Goal: Transaction & Acquisition: Purchase product/service

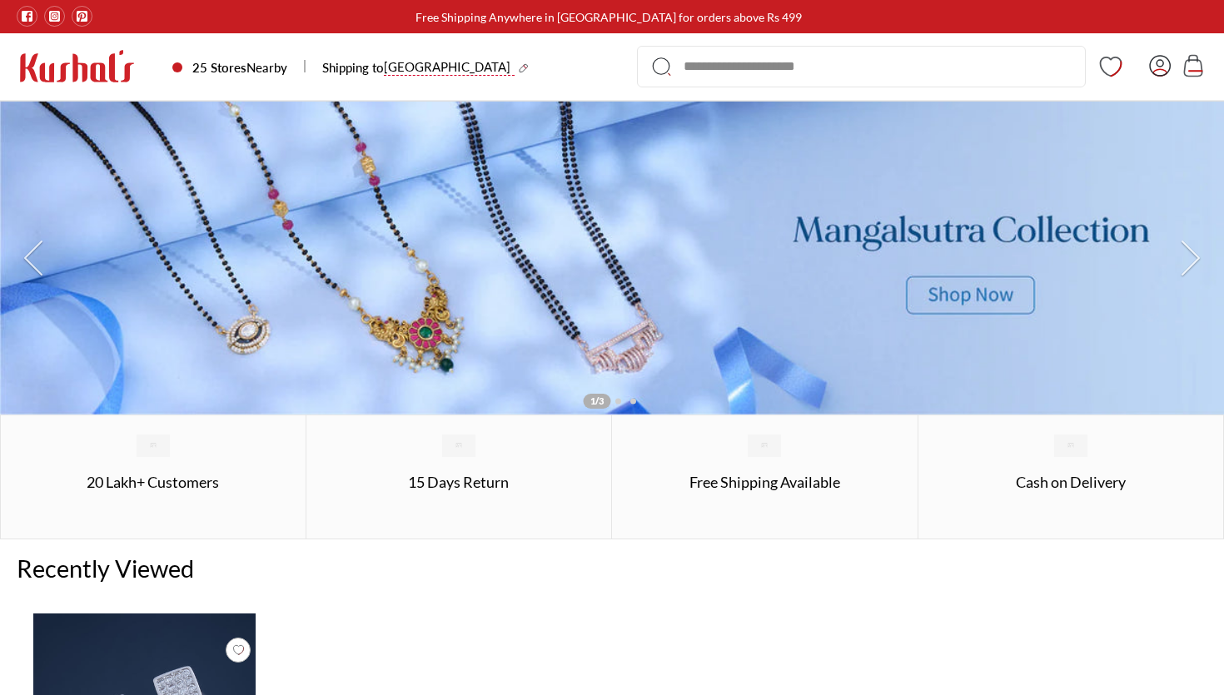
click at [1167, 70] on icon "Account" at bounding box center [1160, 65] width 20 height 20
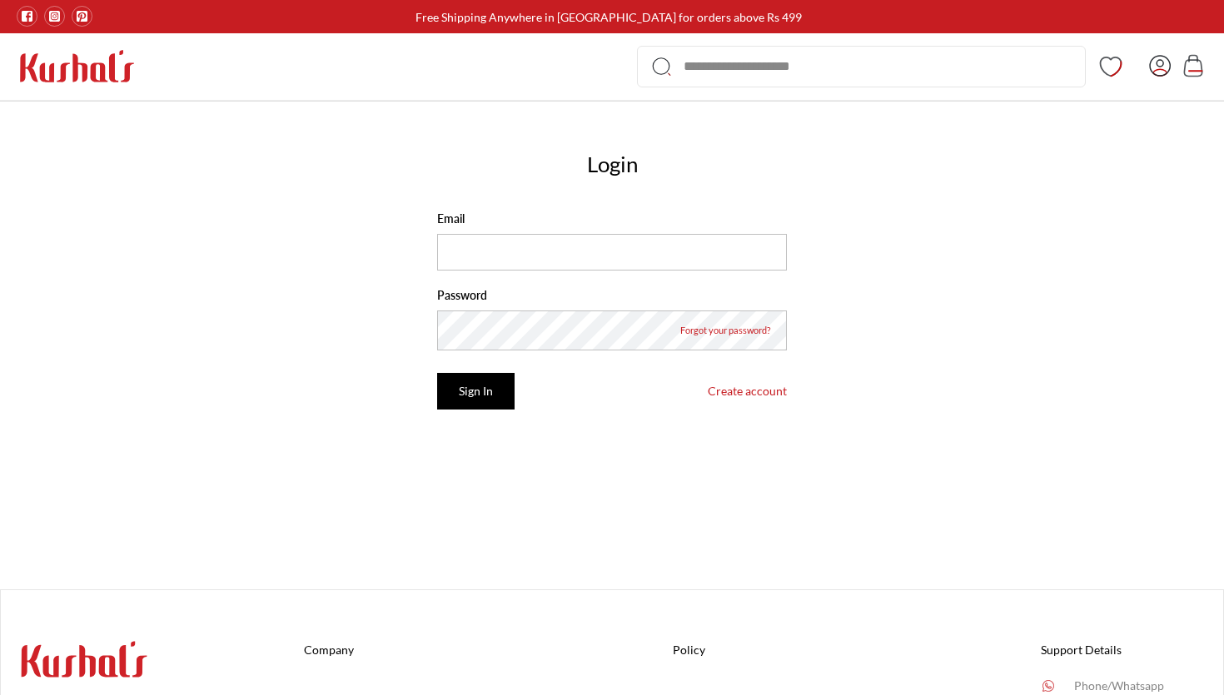
click at [99, 81] on img at bounding box center [77, 66] width 121 height 34
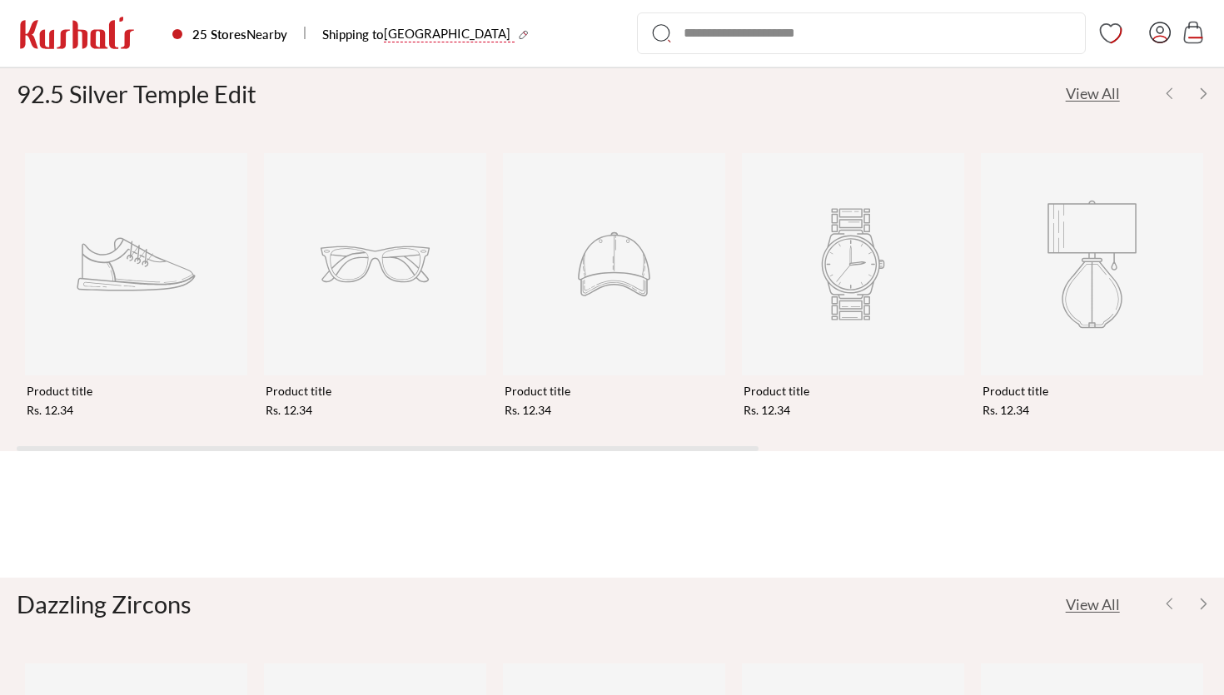
scroll to position [580, 0]
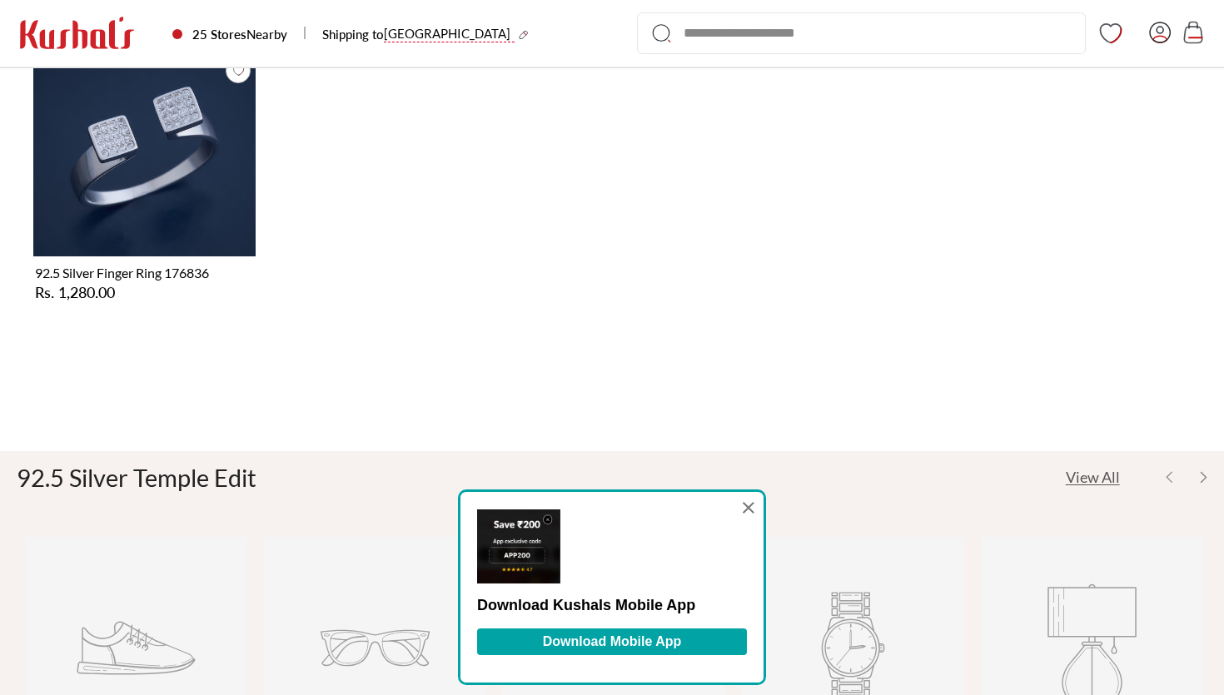
click at [189, 132] on img at bounding box center [144, 145] width 222 height 222
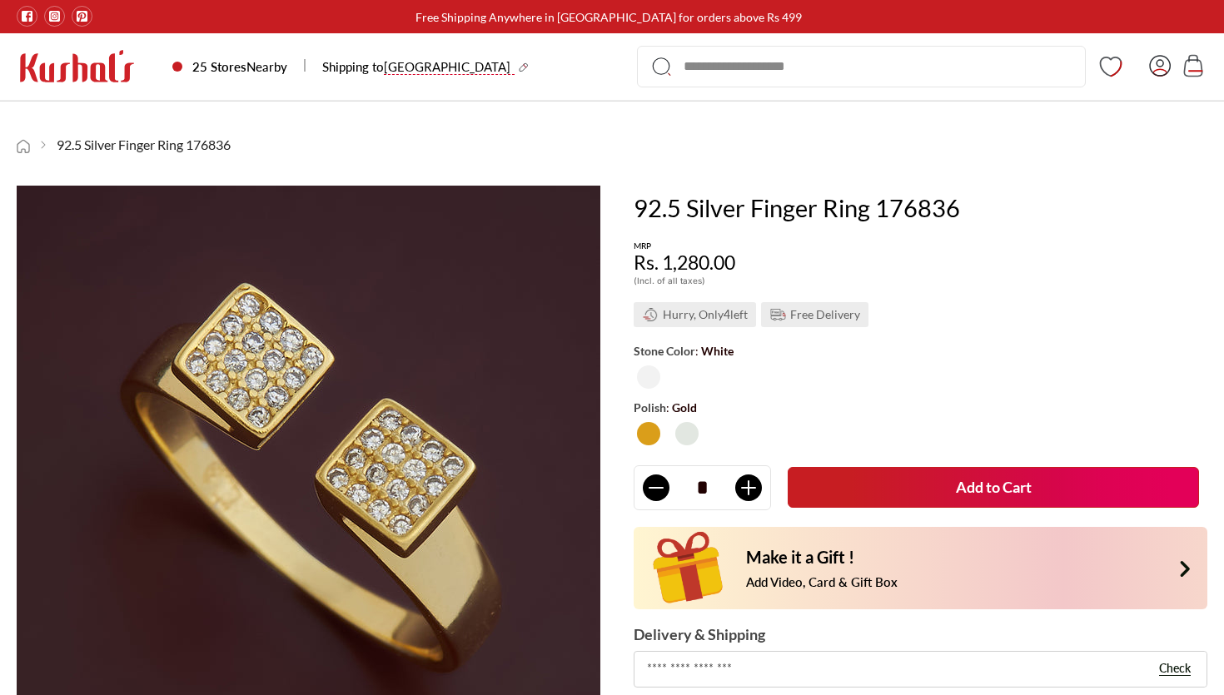
click at [1039, 194] on div at bounding box center [1039, 194] width 0 height 0
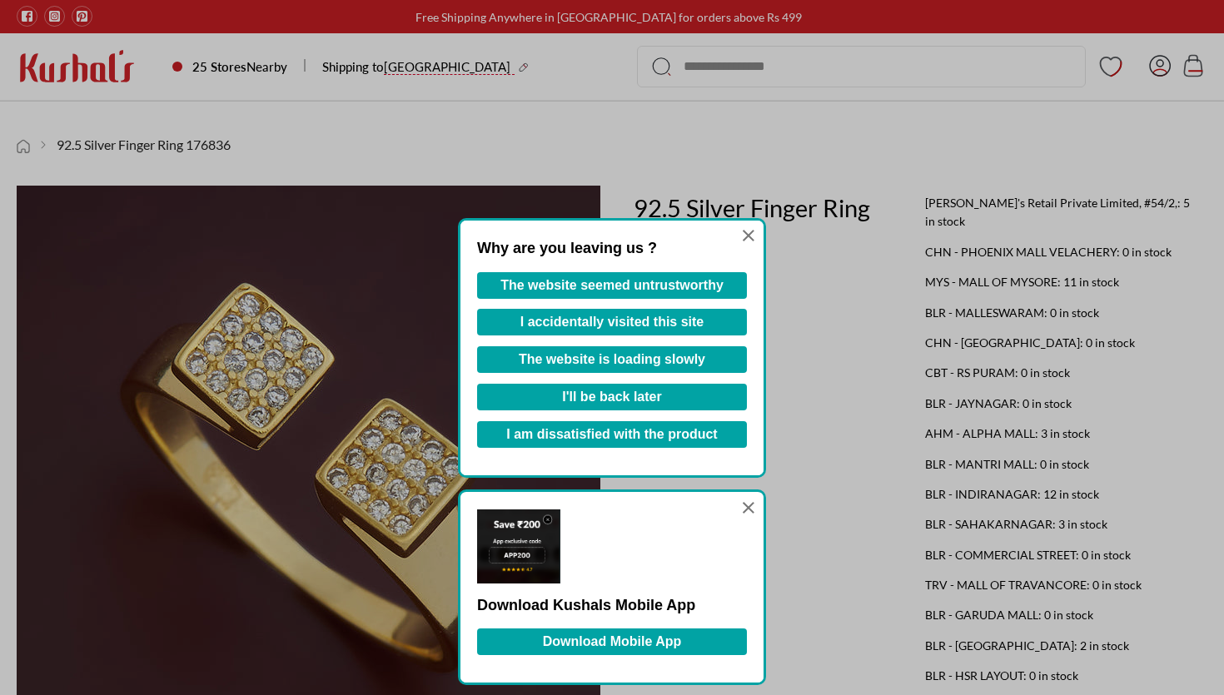
click at [750, 233] on icon at bounding box center [749, 236] width 12 height 12
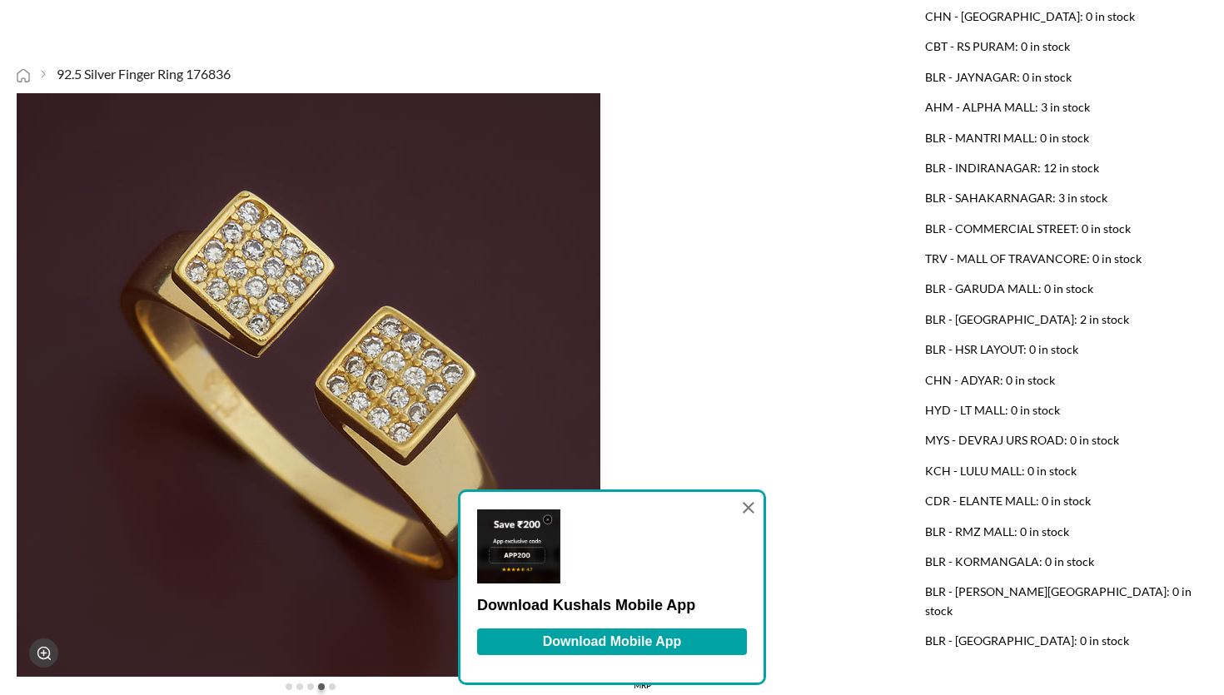
scroll to position [431, 0]
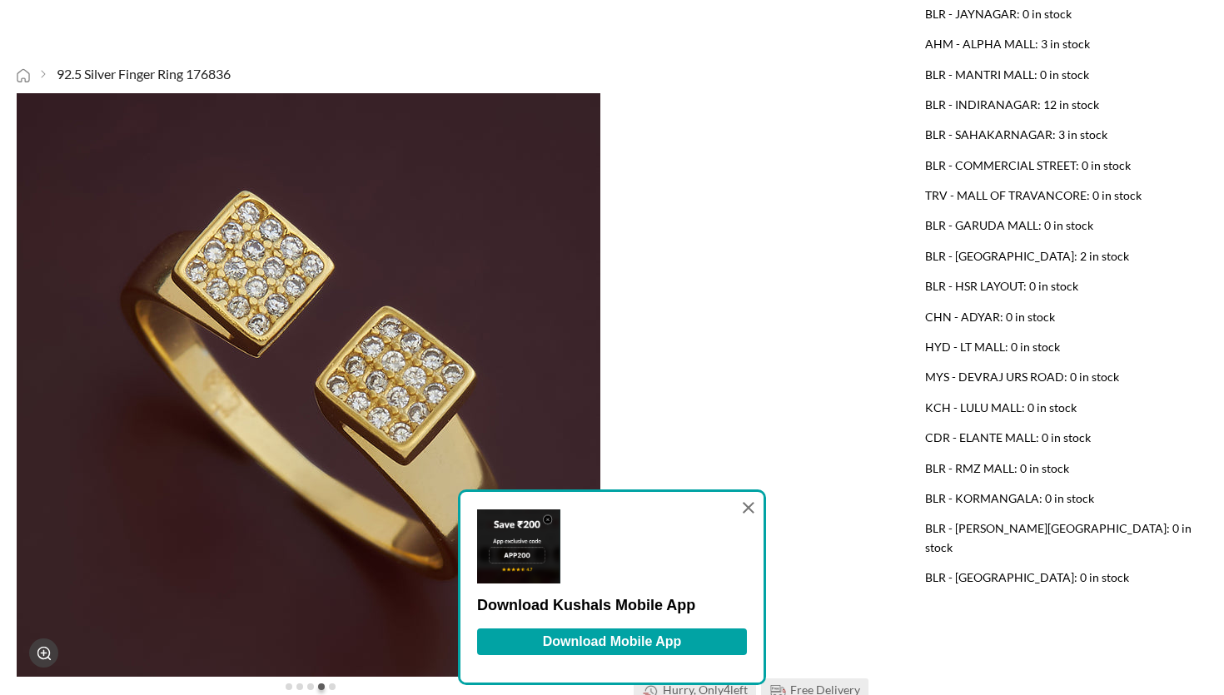
click at [749, 501] on icon at bounding box center [749, 508] width 12 height 18
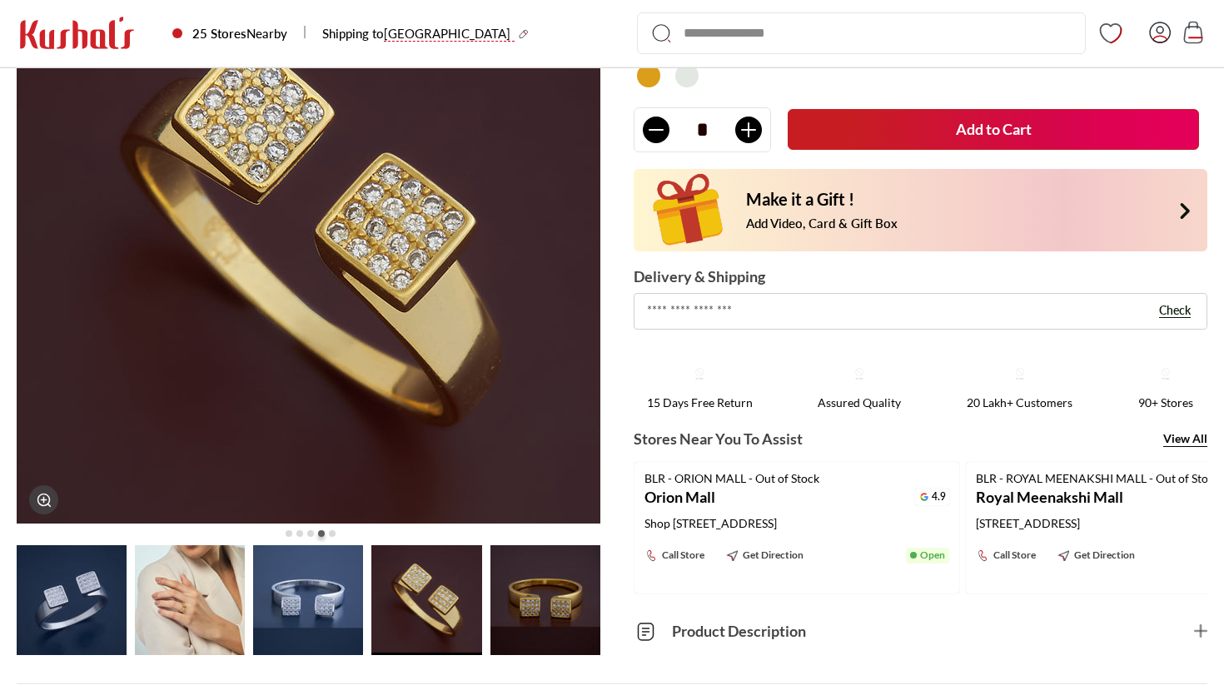
scroll to position [990, 0]
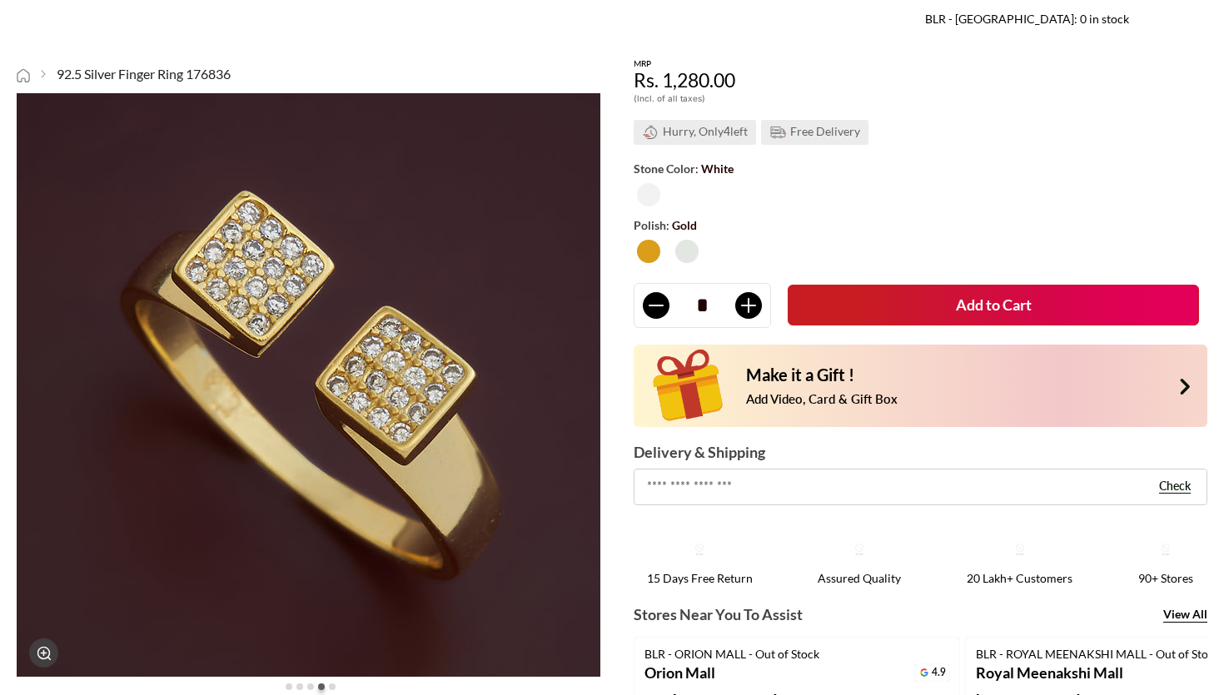
click at [835, 285] on button "Add to Cart" at bounding box center [993, 305] width 411 height 41
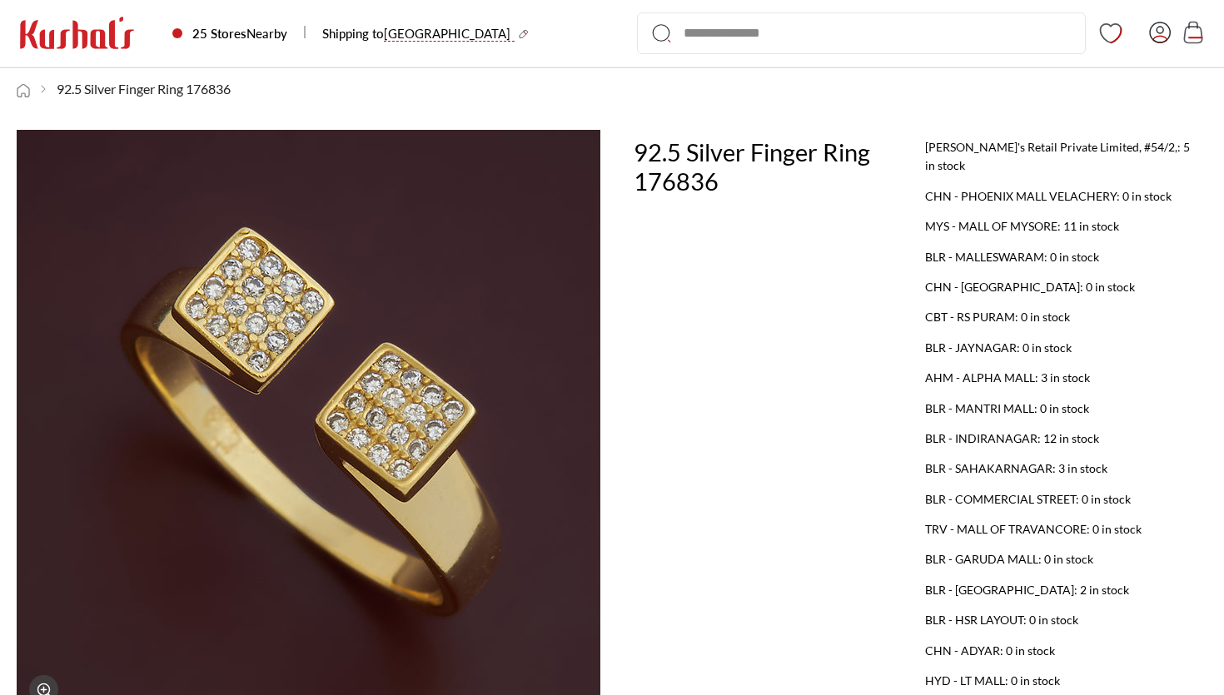
scroll to position [0, 0]
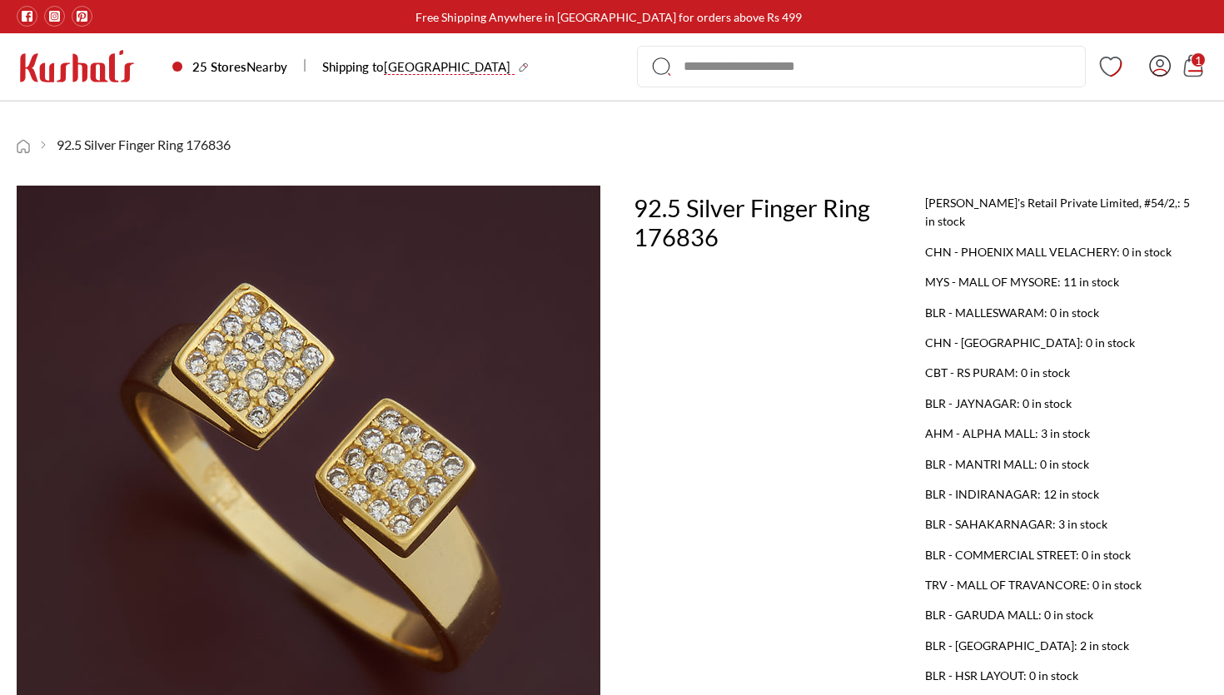
click at [1187, 72] on icon at bounding box center [1192, 68] width 17 height 16
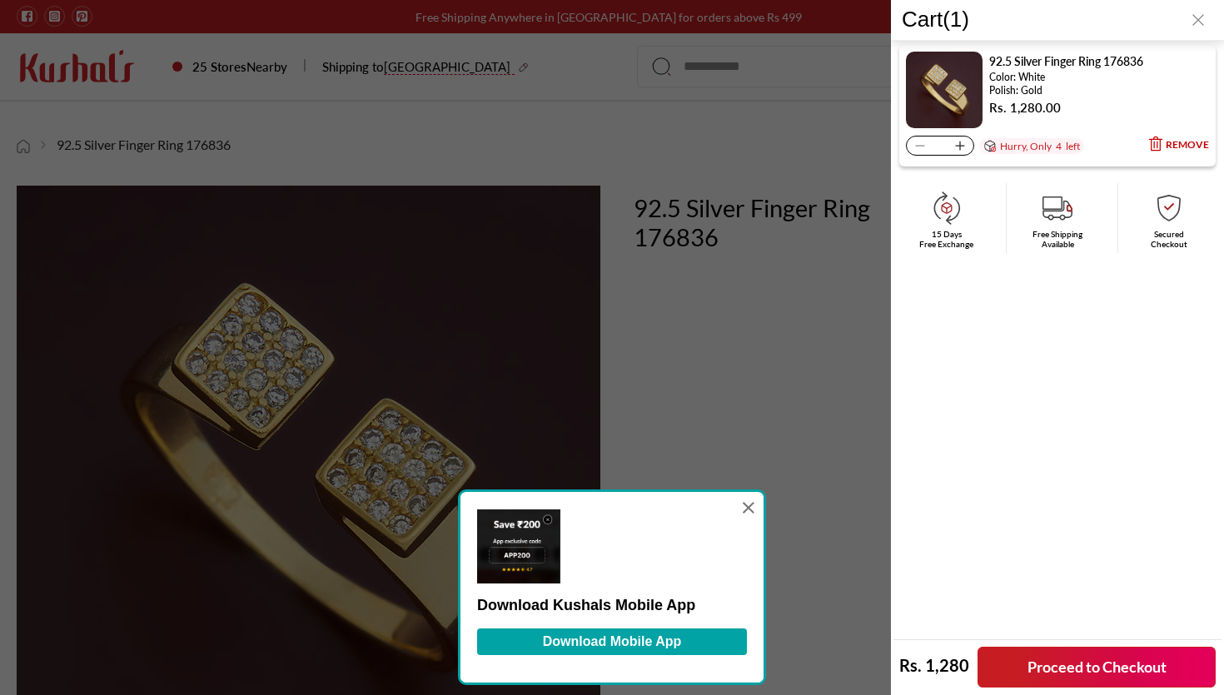
click at [1033, 640] on div "Rs. 1,280 Proceed to Checkout" at bounding box center [1057, 667] width 316 height 56
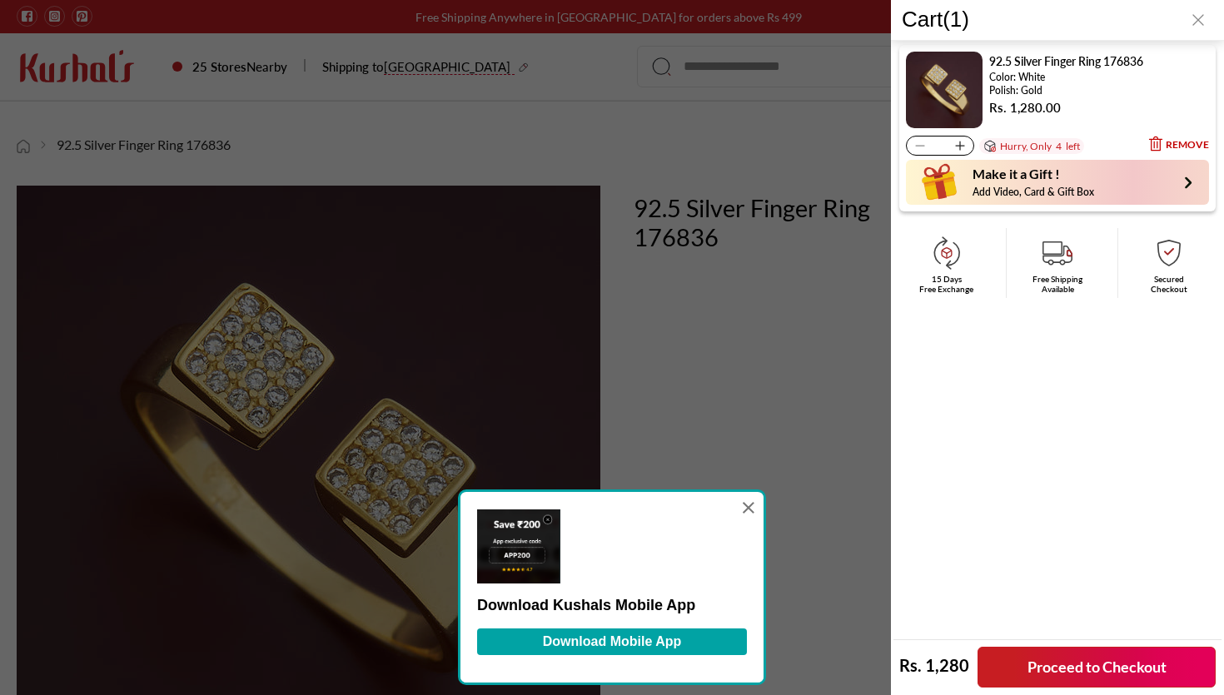
click at [1018, 663] on link "Proceed to Checkout" at bounding box center [1097, 667] width 238 height 41
